Goal: Navigation & Orientation: Find specific page/section

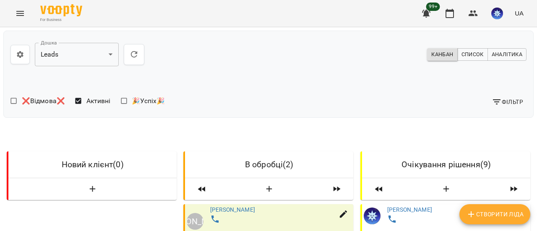
scroll to position [1191, 0]
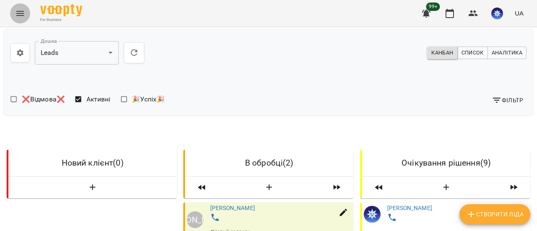
click at [20, 13] on icon "Menu" at bounding box center [20, 13] width 8 height 5
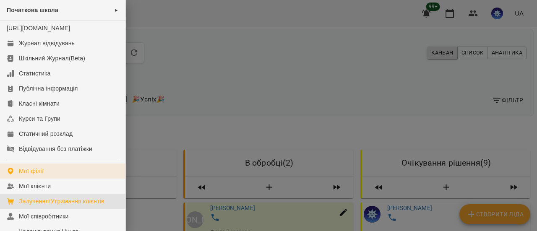
scroll to position [84, 0]
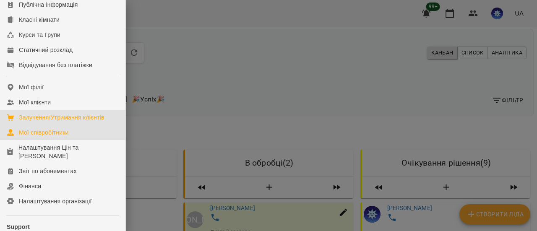
click at [45, 137] on div "Мої співробітники" at bounding box center [44, 132] width 50 height 8
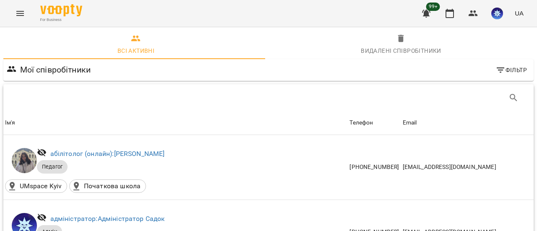
scroll to position [587, 0]
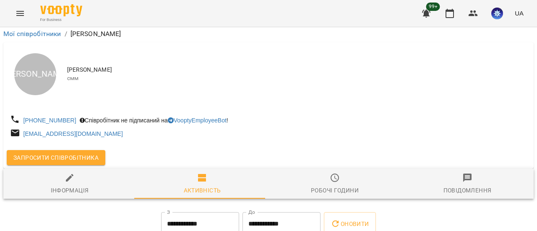
scroll to position [102, 0]
click at [78, 173] on span "Інформація" at bounding box center [69, 184] width 122 height 23
select select "**"
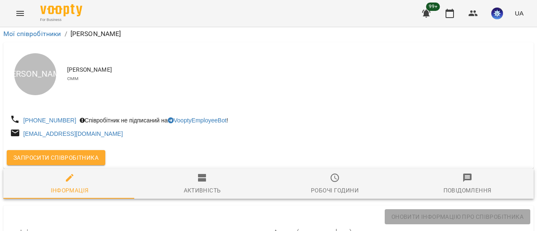
scroll to position [66, 0]
click at [20, 15] on icon "Menu" at bounding box center [20, 13] width 10 height 10
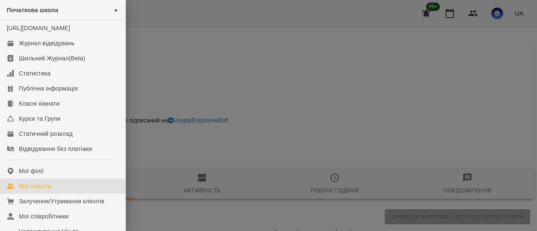
click at [41, 190] on div "Мої клієнти" at bounding box center [35, 186] width 32 height 8
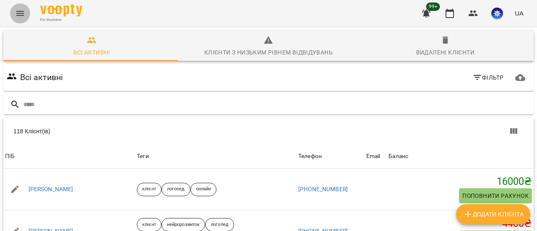
click at [22, 11] on icon "Menu" at bounding box center [20, 13] width 8 height 5
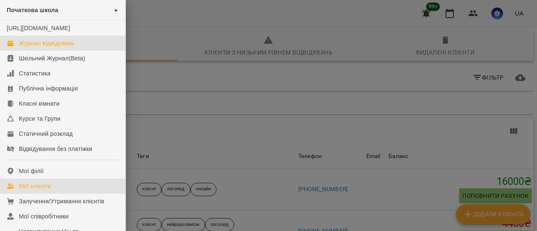
click at [39, 47] on div "Журнал відвідувань" at bounding box center [47, 43] width 56 height 8
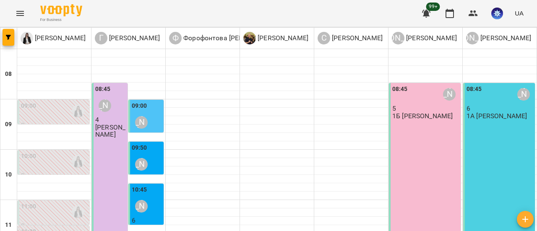
click at [19, 15] on icon "Menu" at bounding box center [20, 13] width 10 height 10
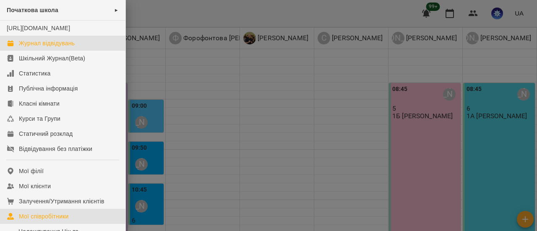
click at [40, 218] on link "Мої співробітники" at bounding box center [62, 216] width 125 height 15
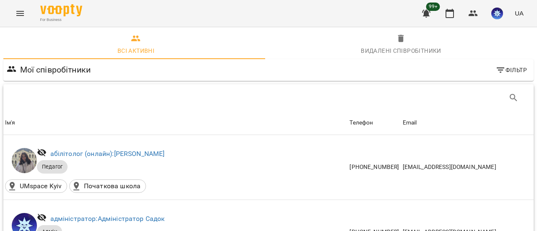
scroll to position [503, 0]
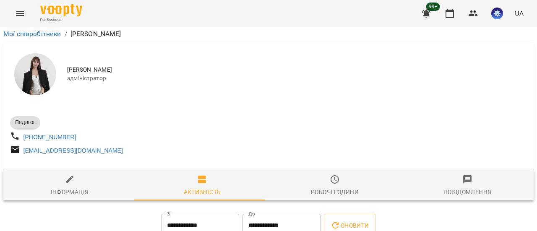
scroll to position [126, 0]
click at [59, 187] on div "Інформація" at bounding box center [70, 192] width 38 height 10
select select "**"
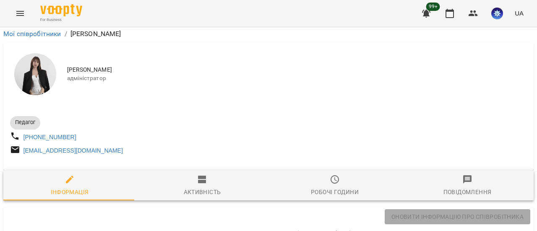
scroll to position [286, 0]
click at [23, 11] on icon "Menu" at bounding box center [20, 13] width 10 height 10
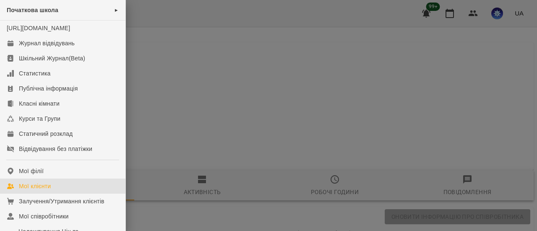
click at [40, 190] on div "Мої клієнти" at bounding box center [35, 186] width 32 height 8
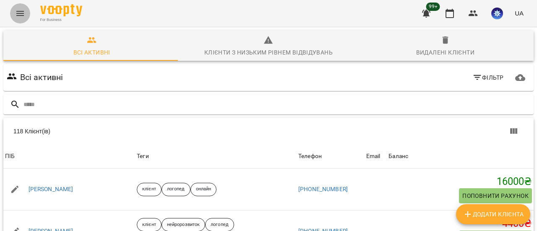
click at [18, 12] on icon "Menu" at bounding box center [20, 13] width 10 height 10
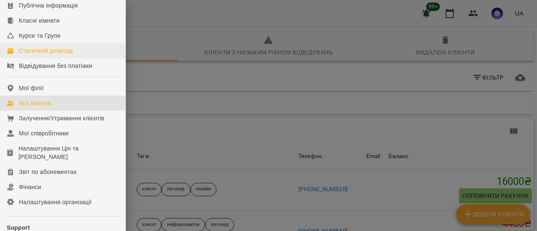
scroll to position [84, 0]
click at [39, 107] on div "Мої клієнти" at bounding box center [35, 102] width 32 height 8
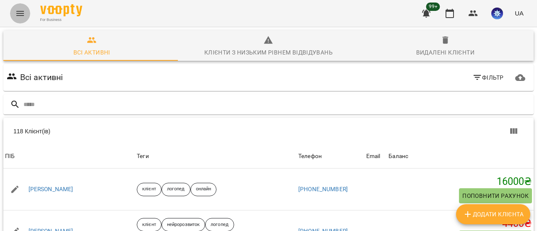
click at [20, 8] on icon "Menu" at bounding box center [20, 13] width 10 height 10
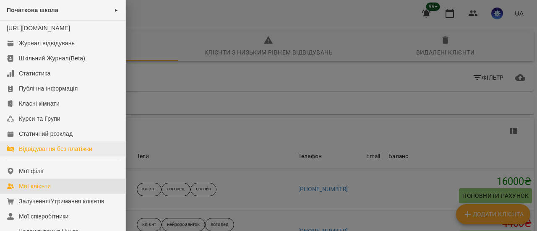
scroll to position [42, 0]
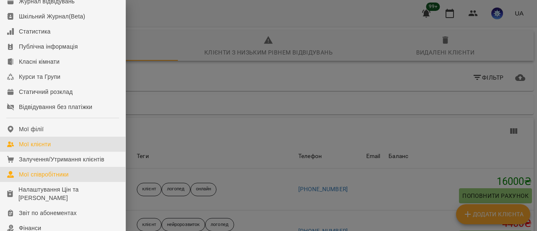
drag, startPoint x: 37, startPoint y: 179, endPoint x: 42, endPoint y: 175, distance: 6.3
click at [37, 179] on div "Мої співробітники" at bounding box center [44, 174] width 50 height 8
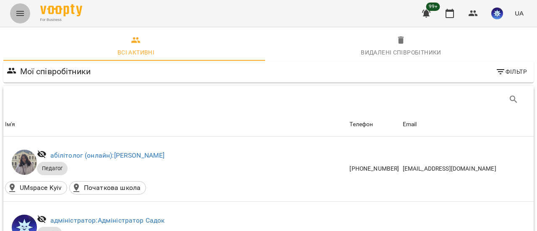
click at [15, 13] on icon "Menu" at bounding box center [20, 13] width 10 height 10
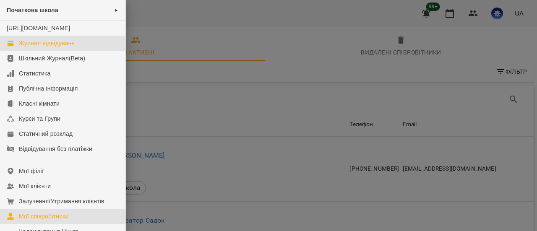
click at [45, 47] on div "Журнал відвідувань" at bounding box center [47, 43] width 56 height 8
